Goal: Task Accomplishment & Management: Complete application form

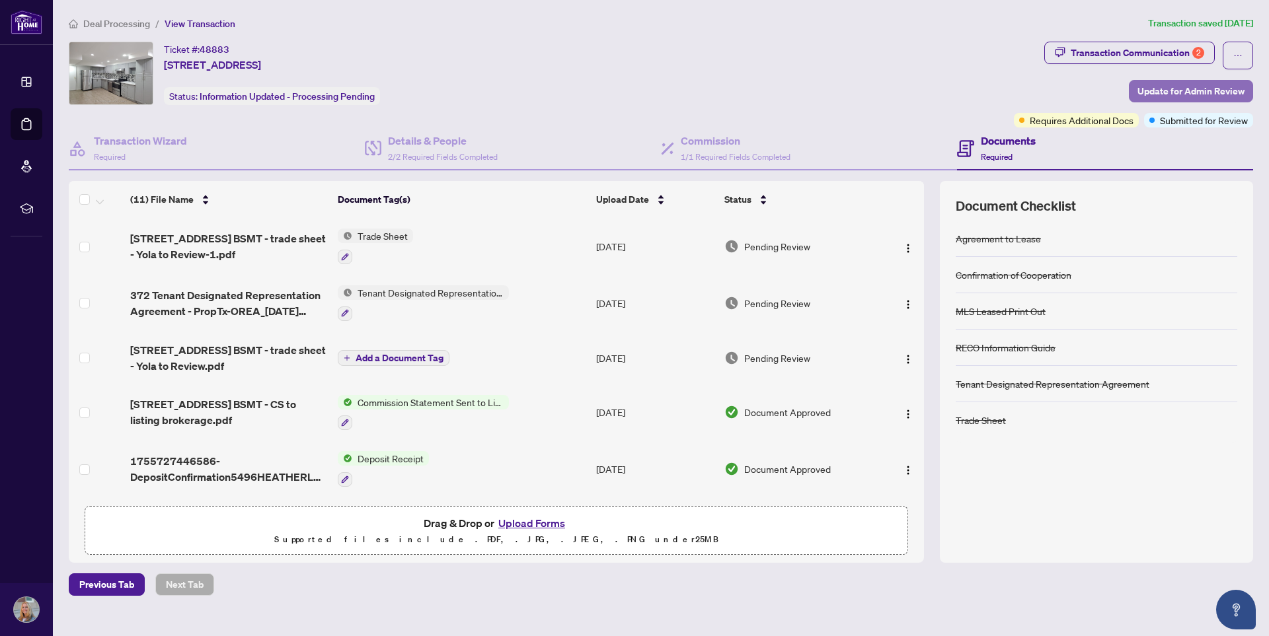
click at [1149, 89] on span "Update for Admin Review" at bounding box center [1190, 91] width 107 height 21
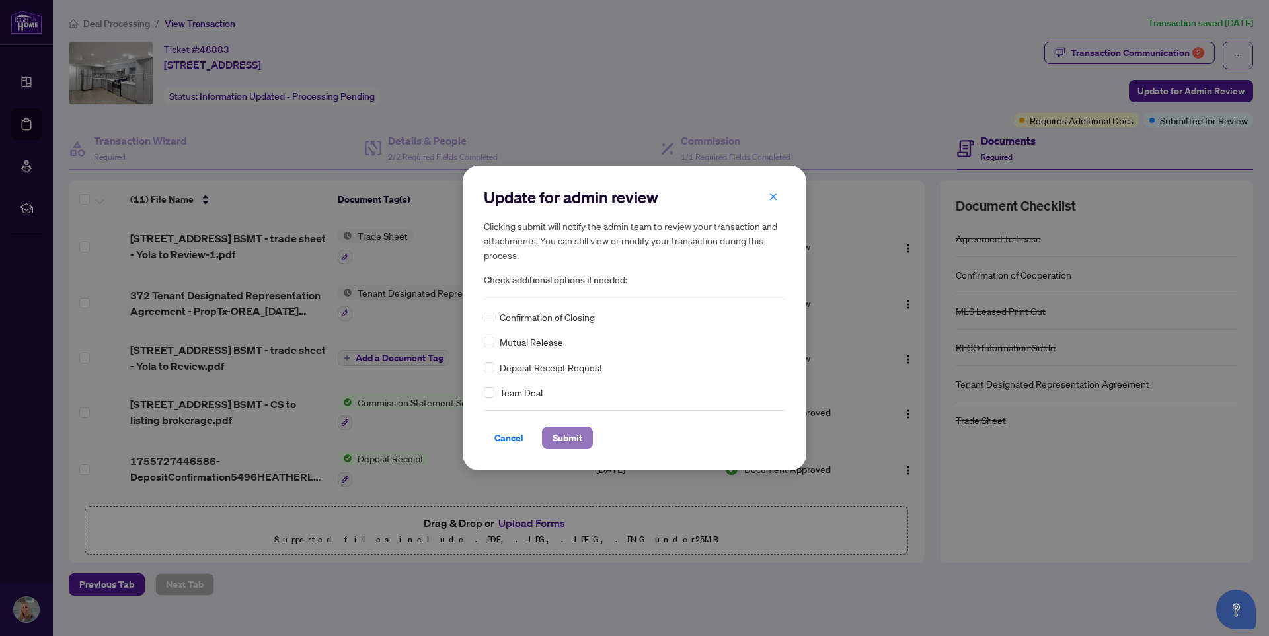
click at [560, 434] on span "Submit" at bounding box center [567, 437] width 30 height 21
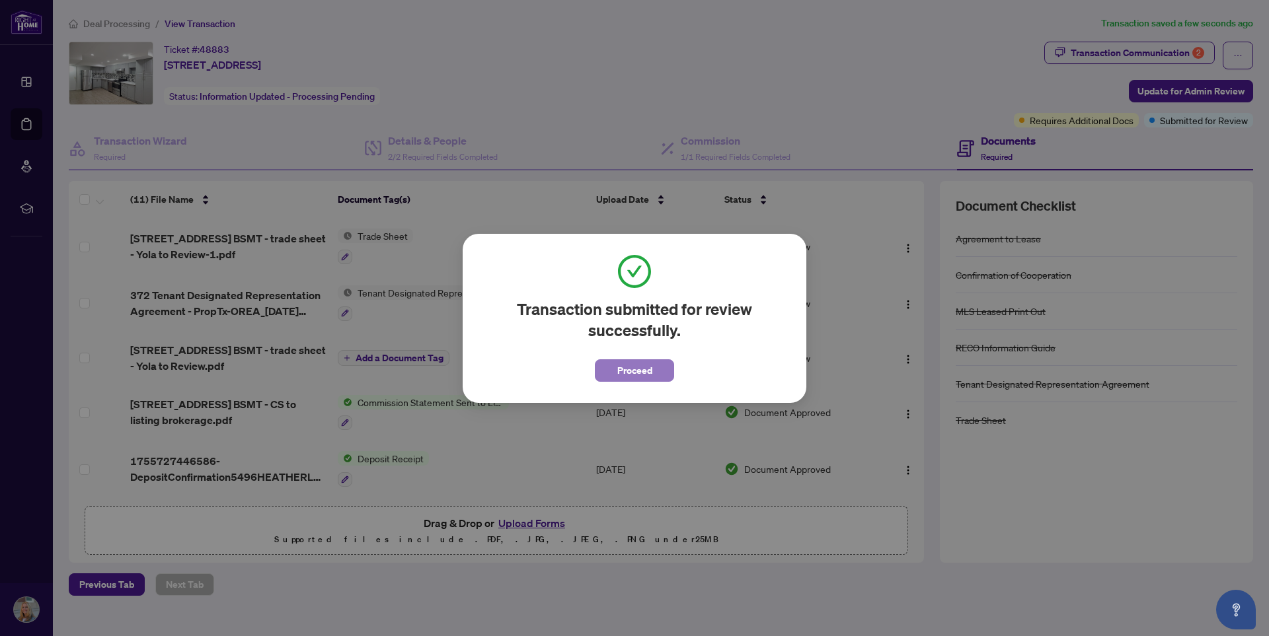
click at [648, 376] on span "Proceed" at bounding box center [634, 370] width 35 height 21
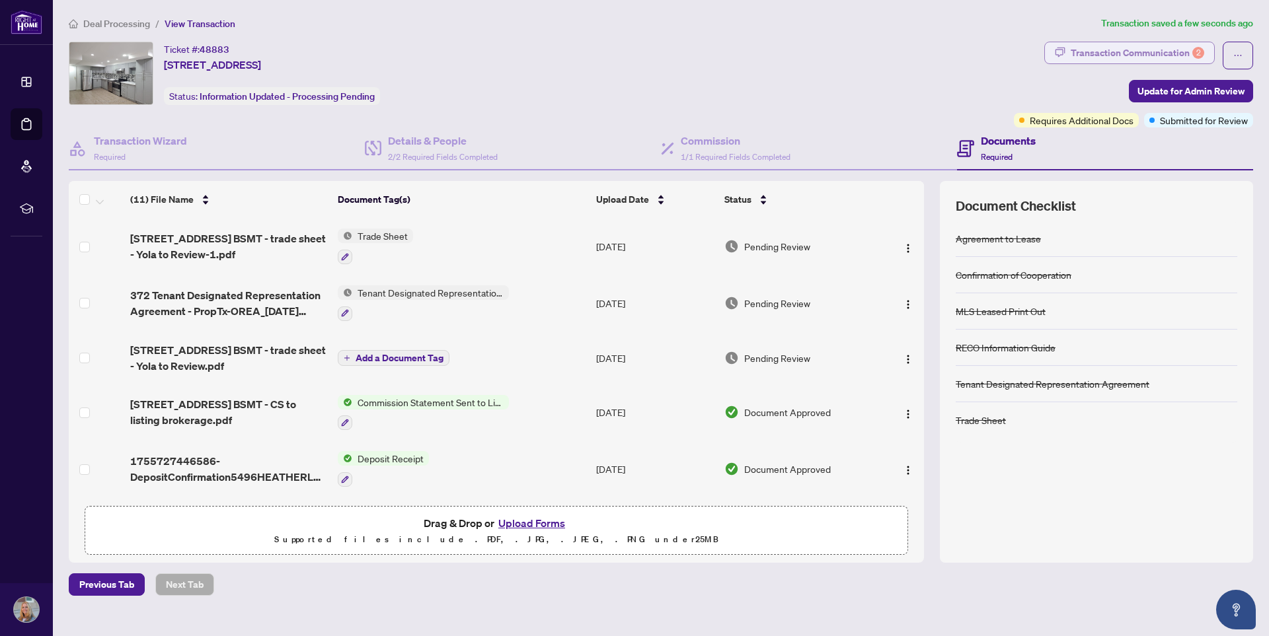
click at [1083, 52] on div "Transaction Communication 2" at bounding box center [1136, 52] width 133 height 21
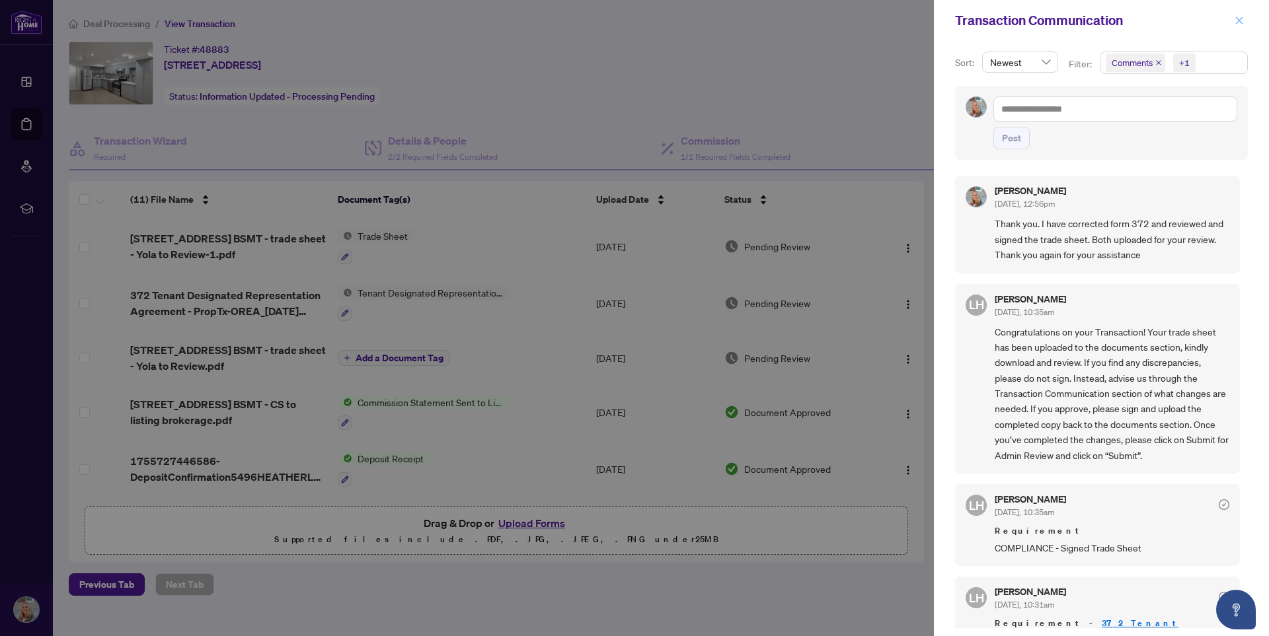
click at [1236, 17] on icon "close" at bounding box center [1238, 20] width 7 height 7
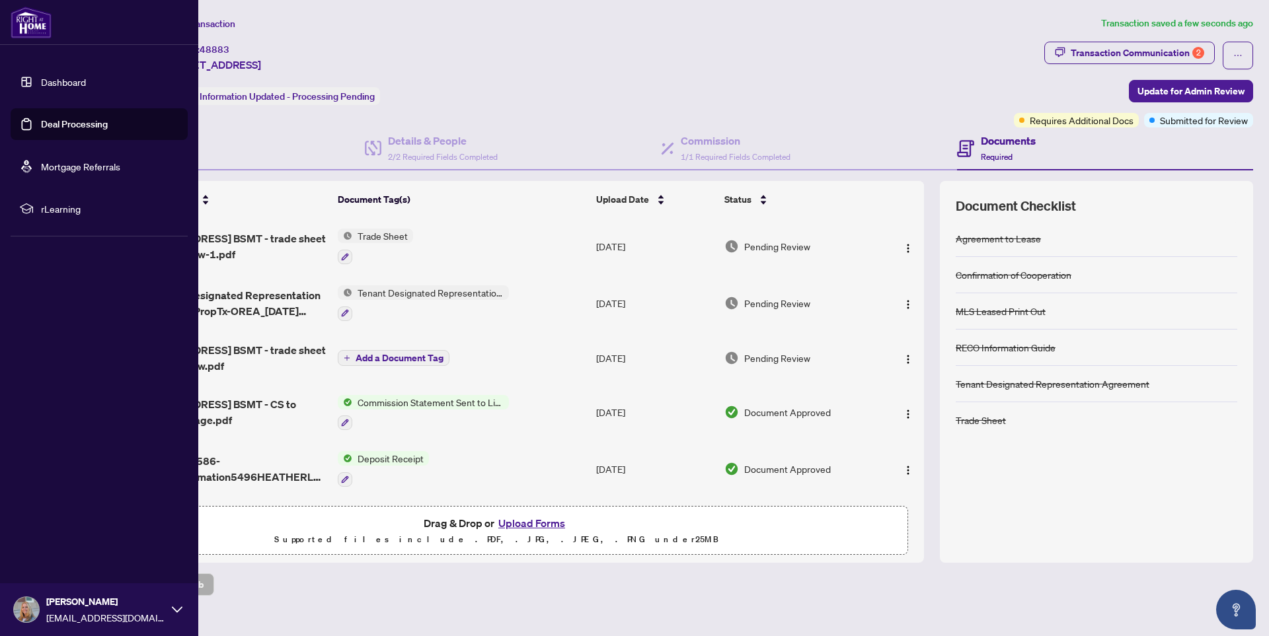
click at [53, 126] on link "Deal Processing" at bounding box center [74, 124] width 67 height 12
